Goal: Check status: Check status

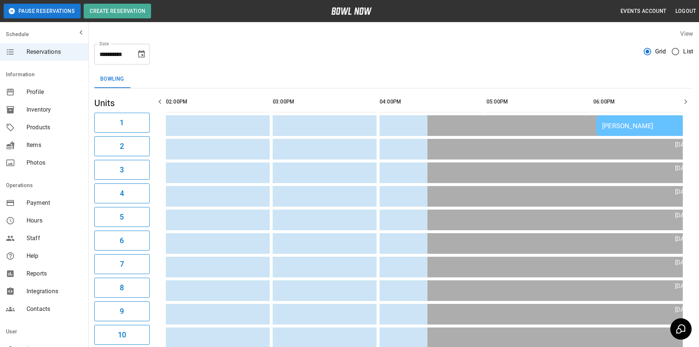
scroll to position [0, 534]
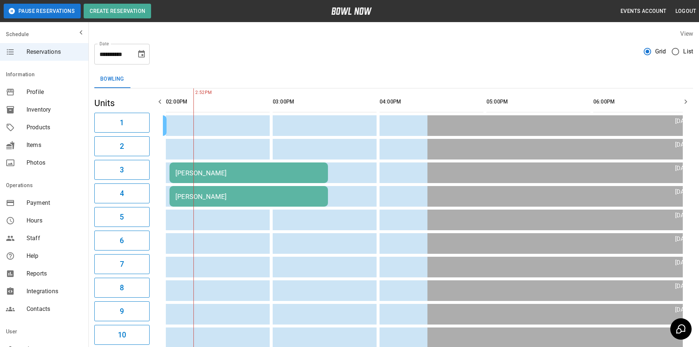
click at [142, 58] on icon "Choose date, selected date is Oct 17, 2025" at bounding box center [141, 54] width 9 height 9
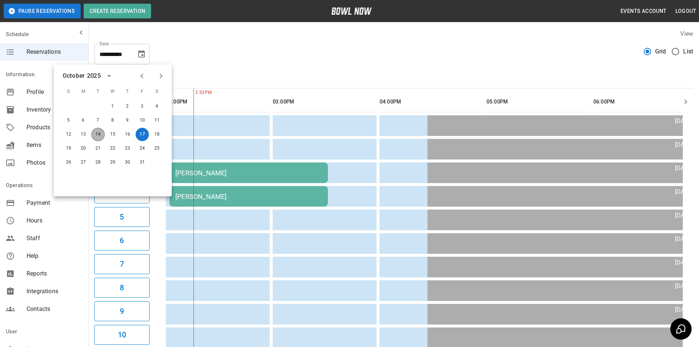
click at [95, 137] on button "14" at bounding box center [97, 134] width 13 height 13
type input "**********"
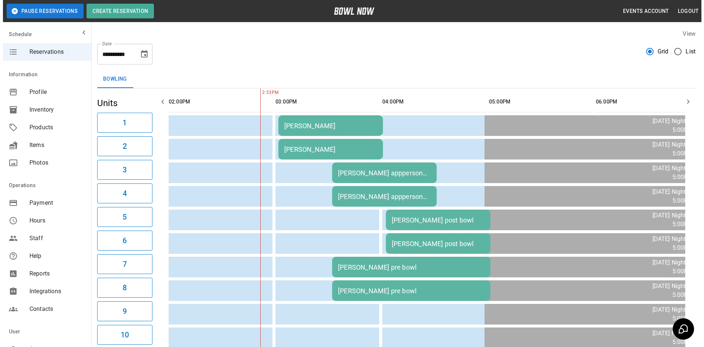
scroll to position [37, 0]
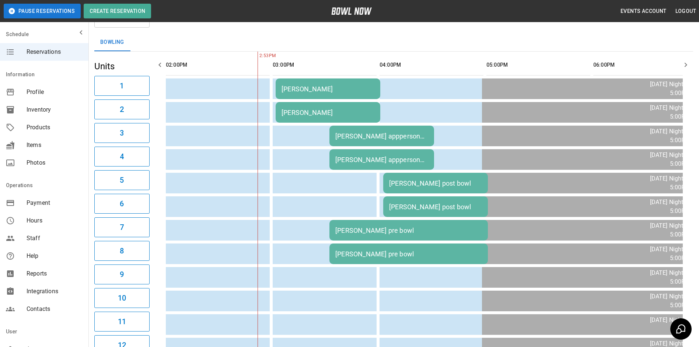
click at [374, 140] on div "[PERSON_NAME] appperson pre bowl" at bounding box center [381, 136] width 93 height 8
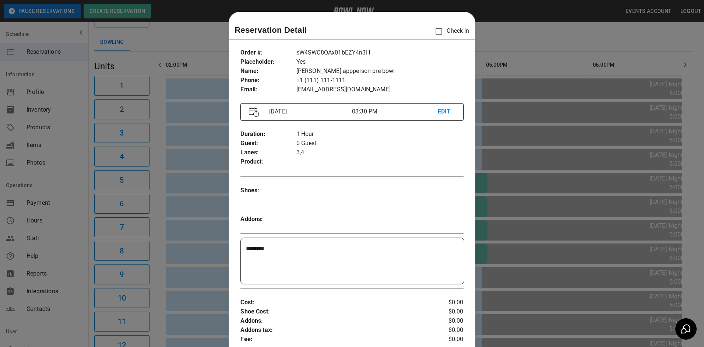
scroll to position [12, 0]
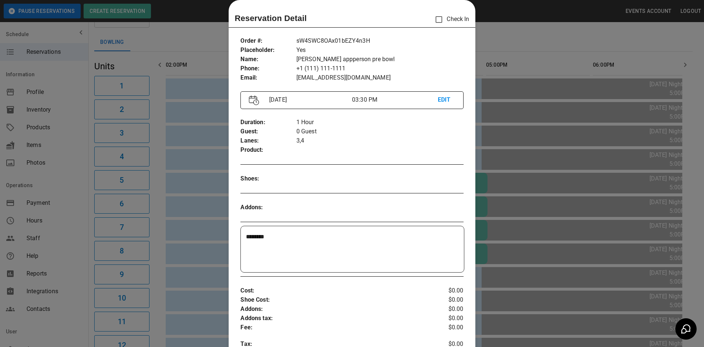
click at [512, 91] on div at bounding box center [352, 173] width 704 height 347
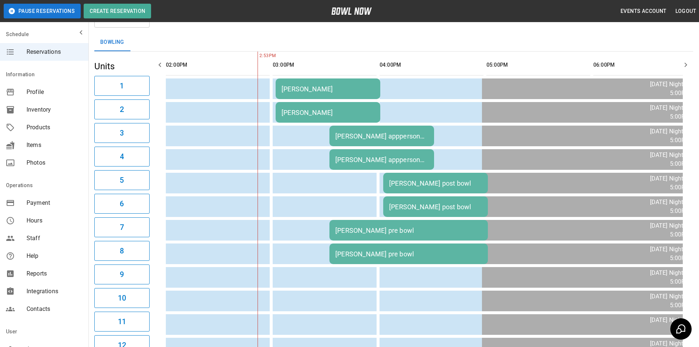
click at [374, 161] on div "[PERSON_NAME] appperson pre bowl" at bounding box center [381, 160] width 93 height 8
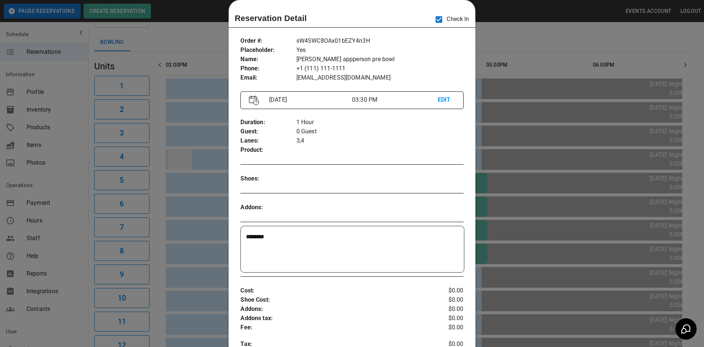
drag, startPoint x: 173, startPoint y: 163, endPoint x: 187, endPoint y: 154, distance: 16.7
click at [173, 162] on div at bounding box center [352, 173] width 704 height 347
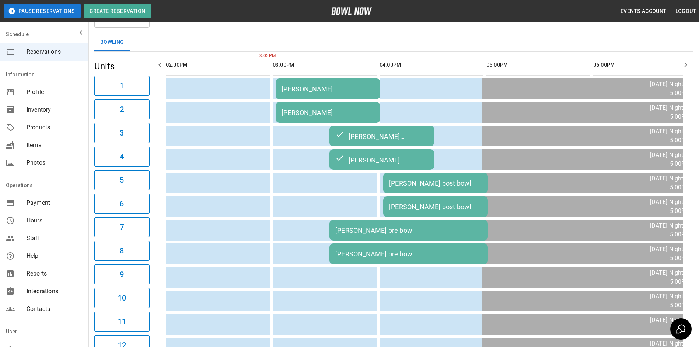
click at [309, 87] on div "[PERSON_NAME]" at bounding box center [327, 89] width 93 height 8
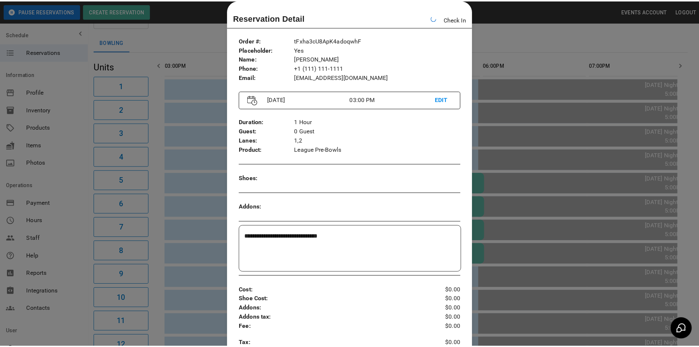
scroll to position [0, 427]
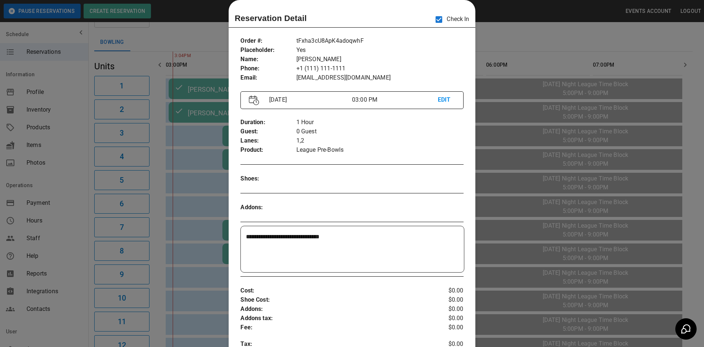
click at [532, 32] on div at bounding box center [352, 173] width 704 height 347
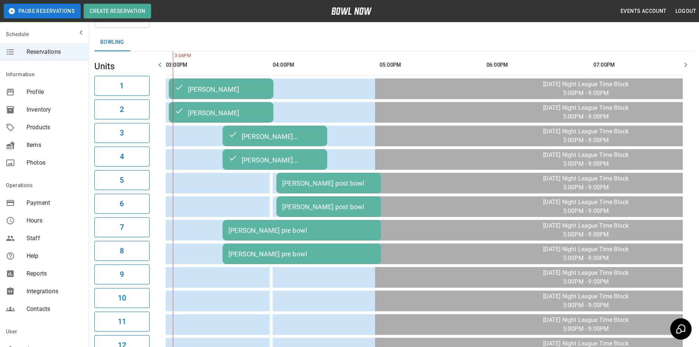
click at [157, 65] on icon "button" at bounding box center [159, 64] width 9 height 9
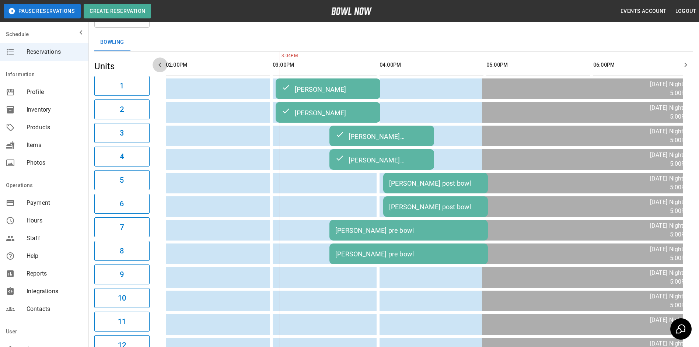
click at [157, 64] on icon "button" at bounding box center [159, 64] width 9 height 9
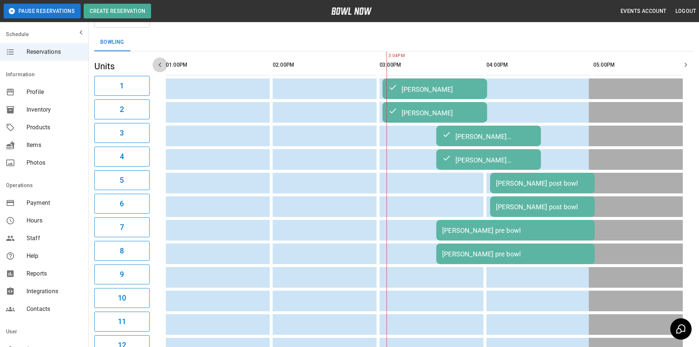
click at [157, 64] on icon "button" at bounding box center [159, 64] width 9 height 9
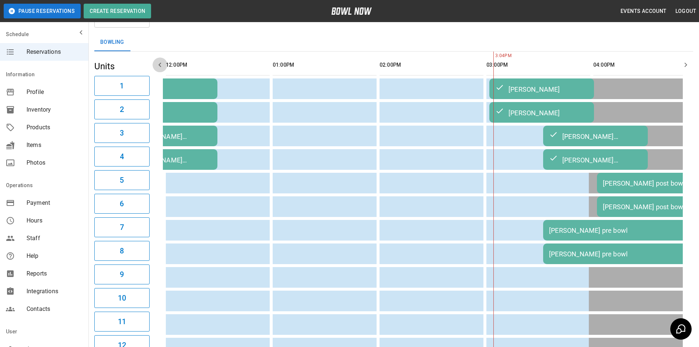
scroll to position [0, 107]
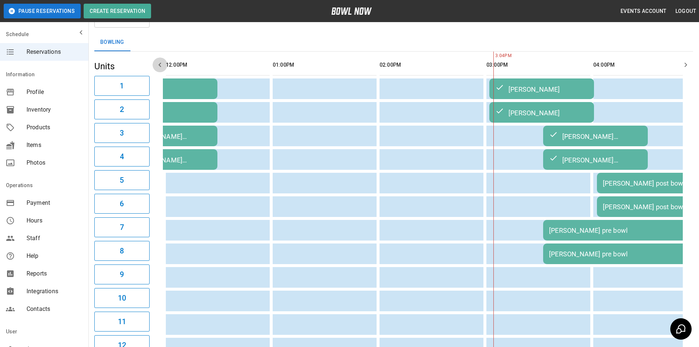
click at [157, 64] on icon "button" at bounding box center [159, 64] width 9 height 9
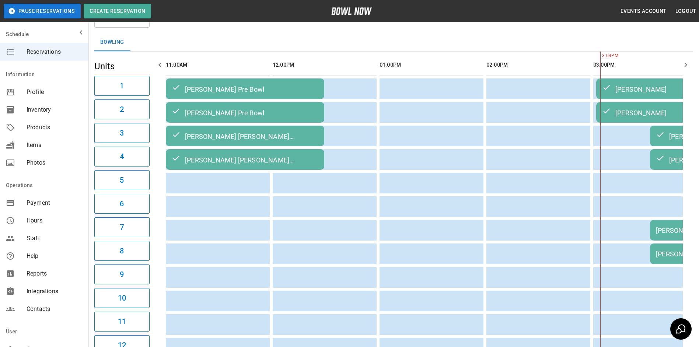
click at [157, 64] on icon "button" at bounding box center [159, 64] width 9 height 9
click at [686, 63] on icon "button" at bounding box center [685, 64] width 9 height 9
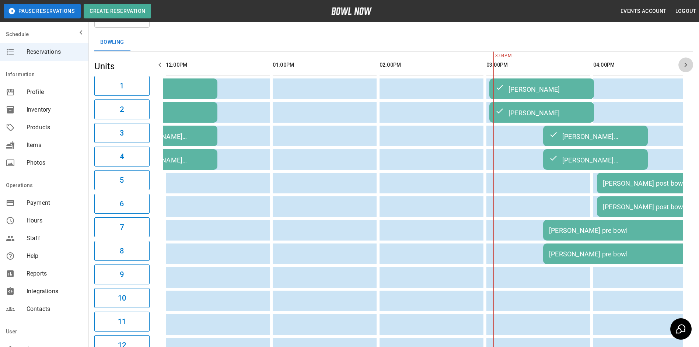
click at [686, 63] on icon "button" at bounding box center [685, 64] width 9 height 9
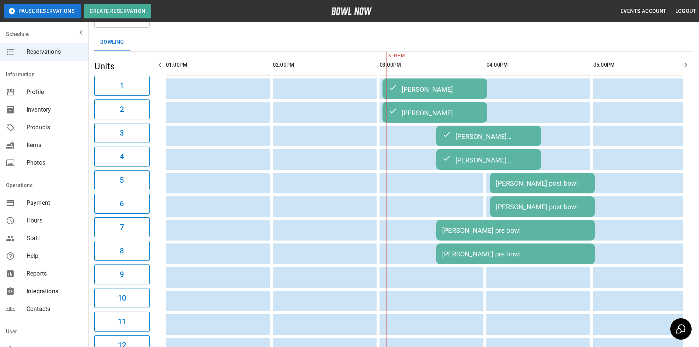
scroll to position [0, 214]
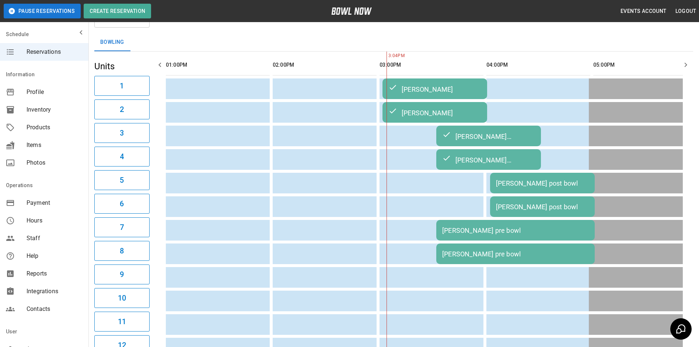
click at [686, 63] on icon "button" at bounding box center [685, 64] width 9 height 9
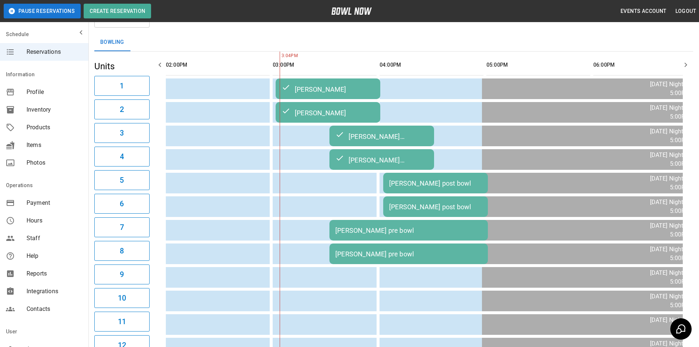
click at [686, 63] on icon "button" at bounding box center [685, 64] width 9 height 9
